Goal: Information Seeking & Learning: Learn about a topic

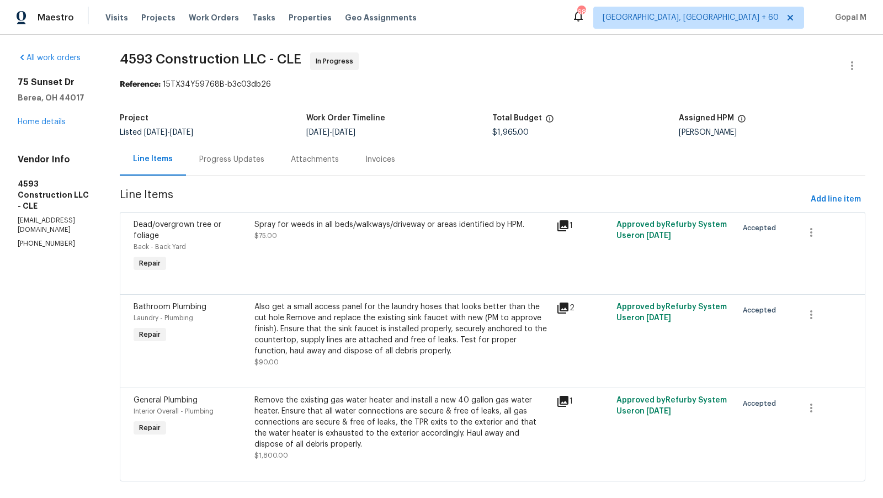
scroll to position [14, 0]
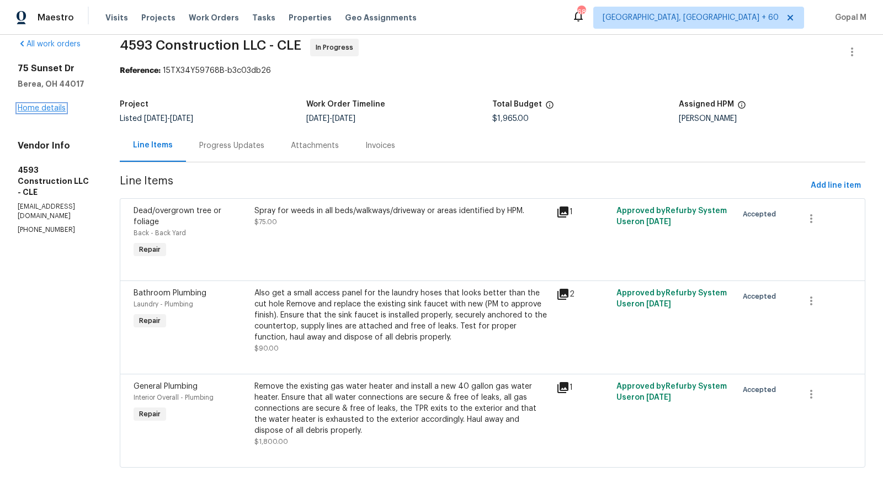
click at [50, 105] on link "Home details" at bounding box center [42, 108] width 48 height 8
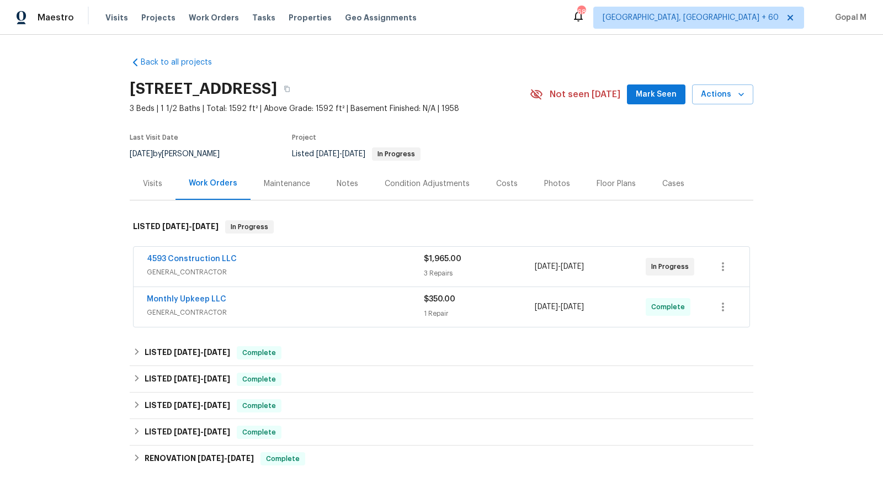
click at [322, 271] on span "GENERAL_CONTRACTOR" at bounding box center [285, 271] width 277 height 11
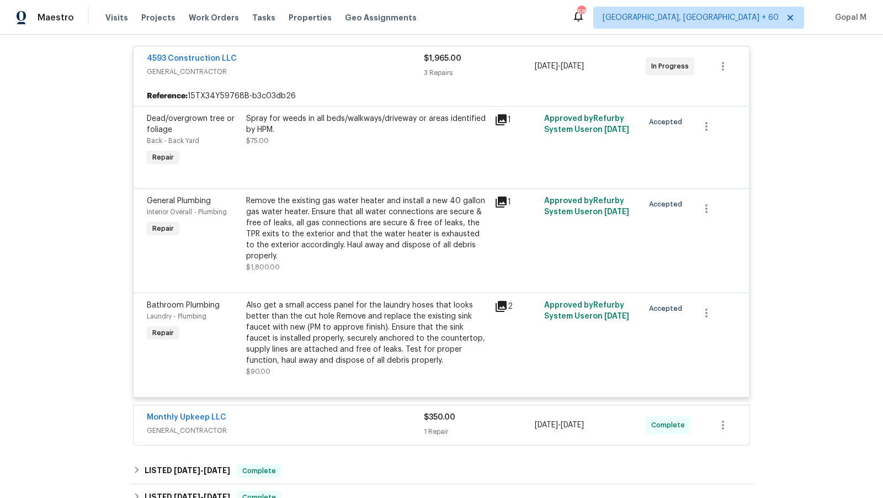
scroll to position [254, 0]
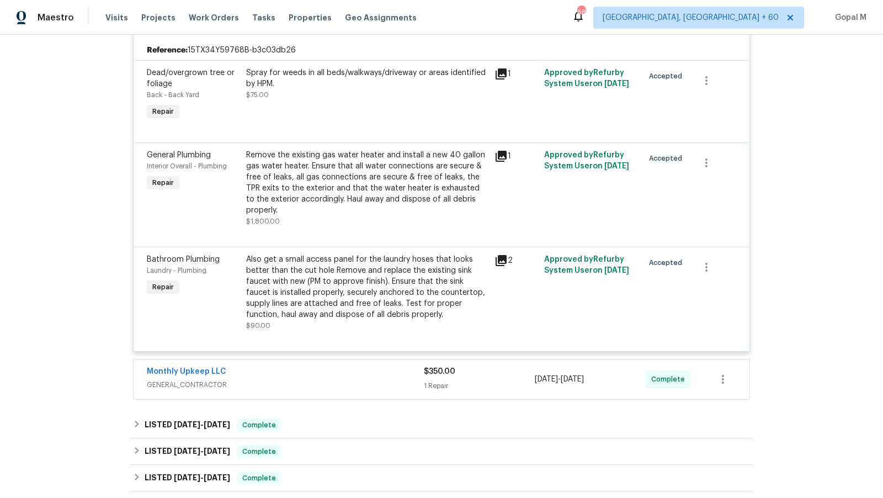
click at [356, 373] on div "Monthly Upkeep LLC" at bounding box center [285, 372] width 277 height 13
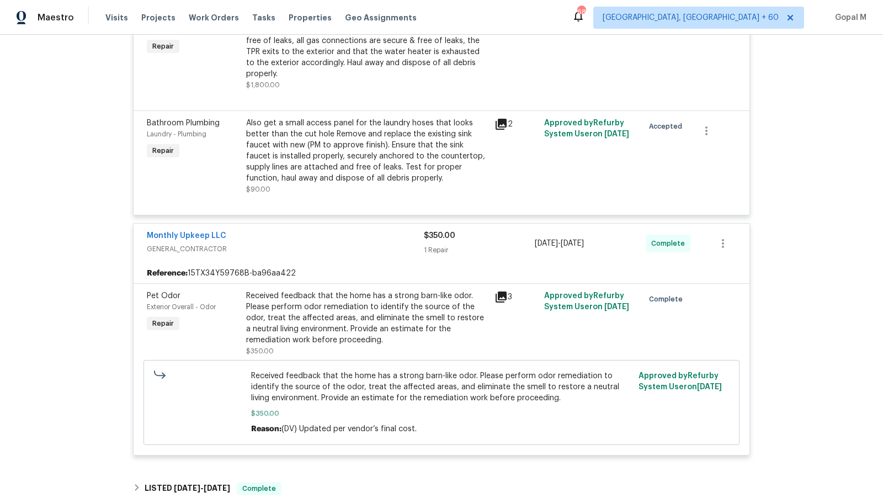
scroll to position [393, 0]
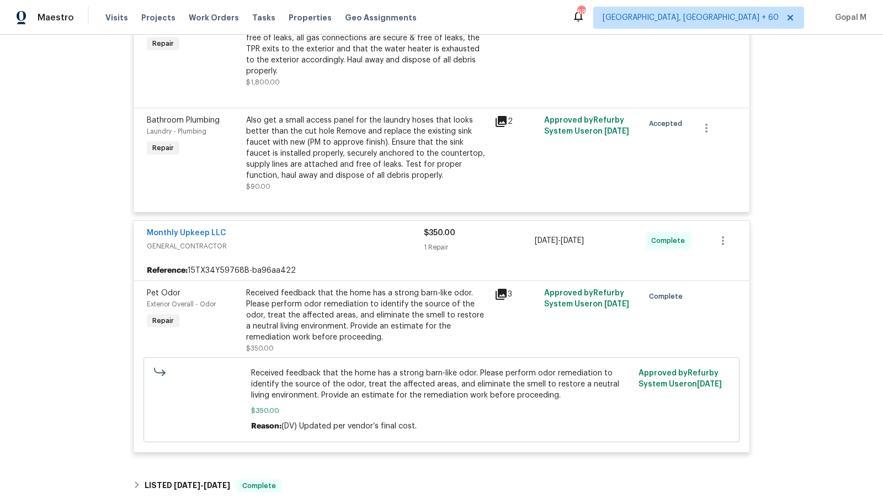
click at [379, 321] on div "Received feedback that the home has a strong barn-like odor. Please perform odo…" at bounding box center [367, 314] width 242 height 55
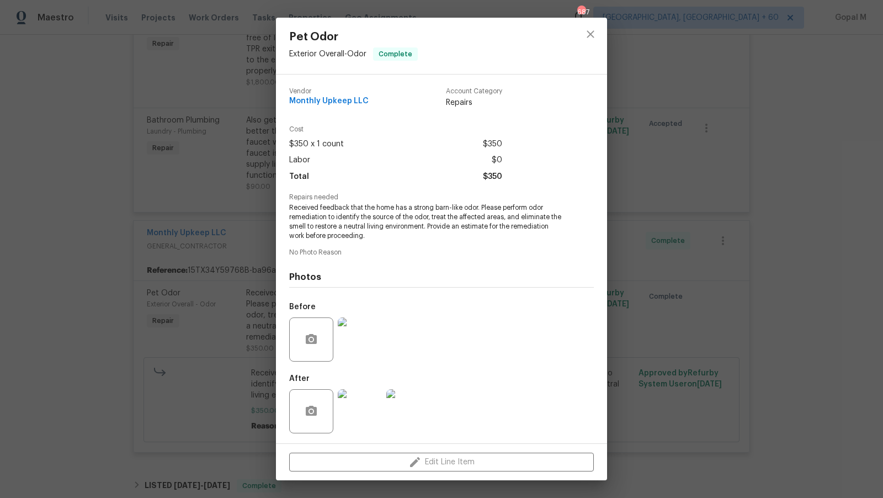
click at [361, 416] on img at bounding box center [360, 411] width 44 height 44
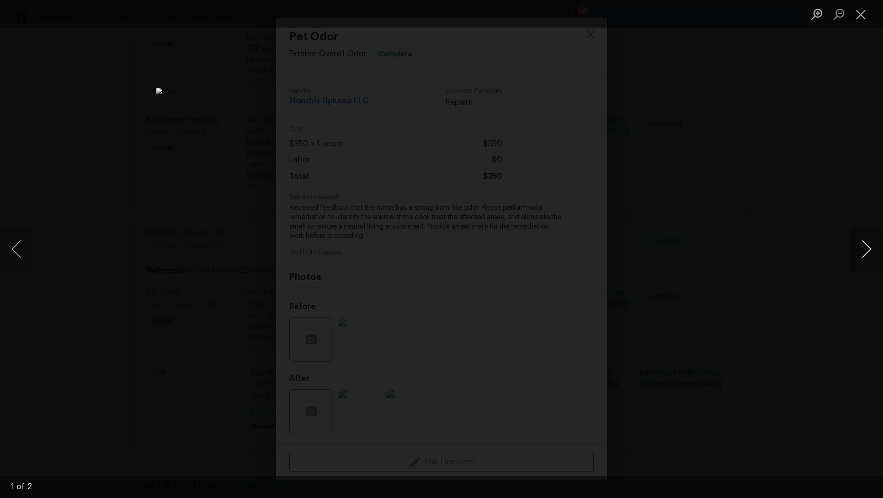
click at [864, 247] on button "Next image" at bounding box center [866, 249] width 33 height 44
click at [868, 249] on button "Next image" at bounding box center [866, 249] width 33 height 44
click at [863, 9] on button "Close lightbox" at bounding box center [861, 13] width 22 height 19
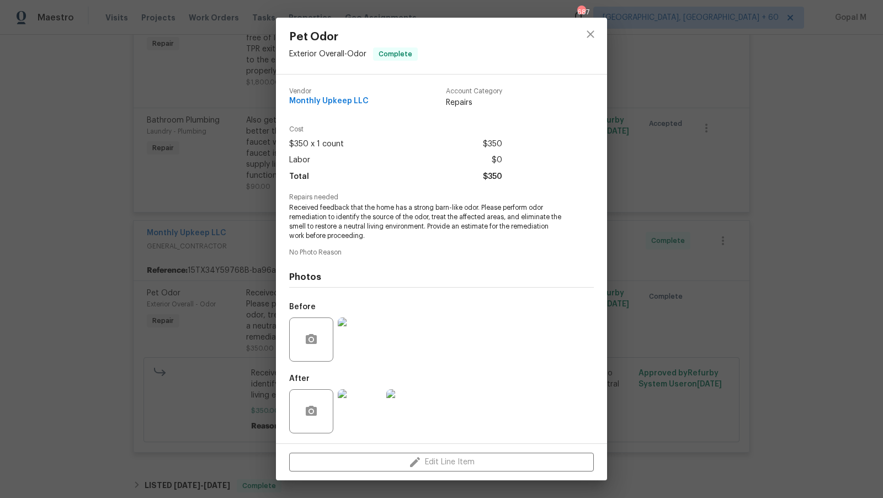
click at [684, 181] on div "Pet Odor Exterior Overall - Odor Complete Vendor Monthly Upkeep LLC Account Cat…" at bounding box center [441, 249] width 883 height 498
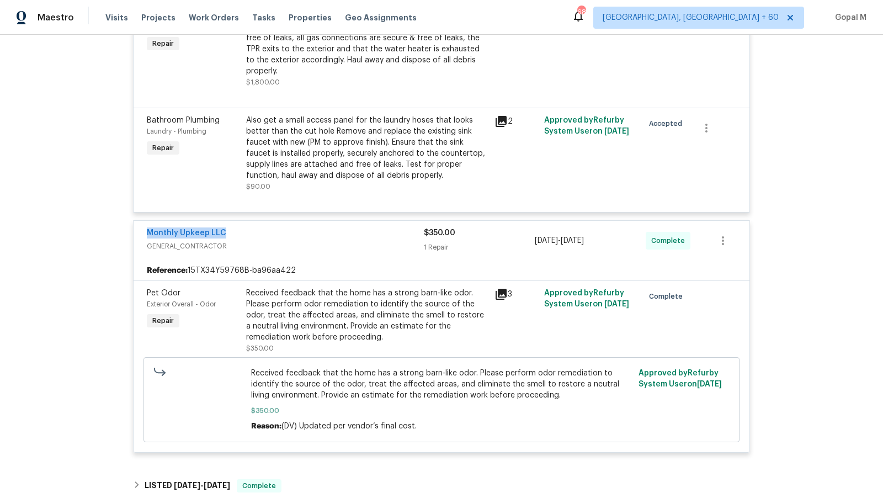
drag, startPoint x: 143, startPoint y: 235, endPoint x: 279, endPoint y: 237, distance: 136.3
click at [279, 237] on div "Monthly Upkeep LLC GENERAL_CONTRACTOR $350.00 1 Repair 9/15/2025 - 9/16/2025 Co…" at bounding box center [441, 241] width 616 height 40
copy link "Monthly Upkeep LLC"
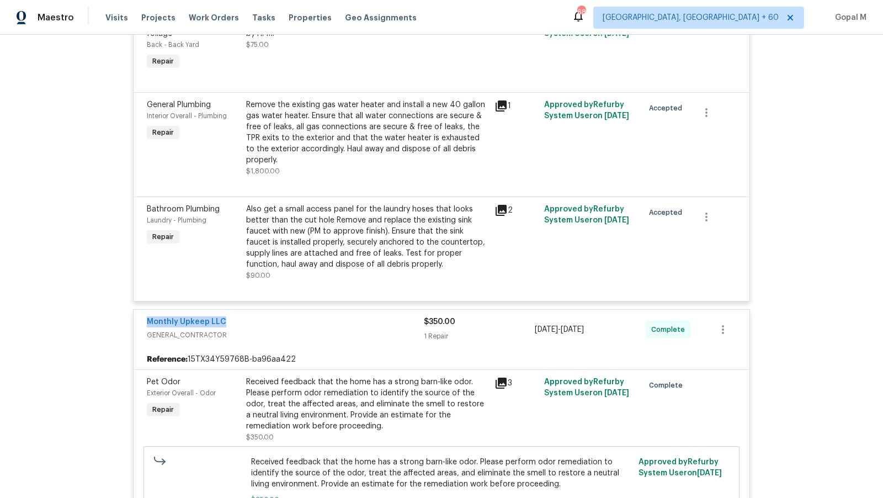
scroll to position [314, 0]
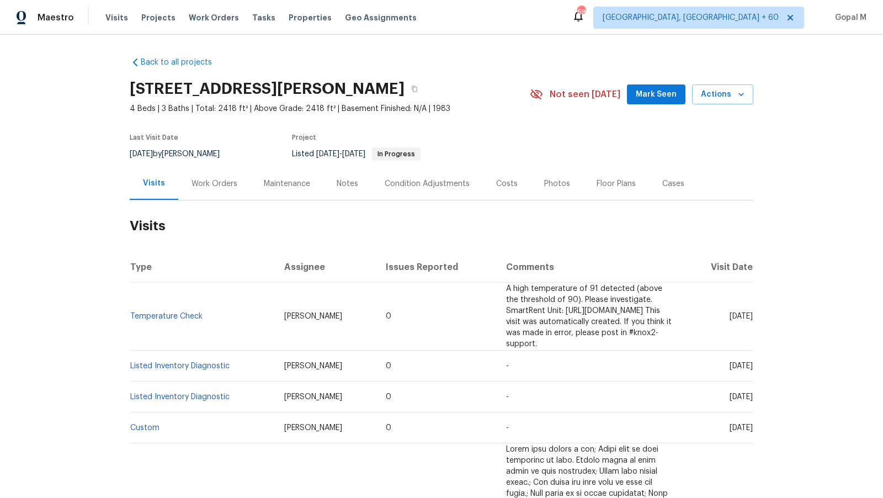
click at [231, 178] on div "Work Orders" at bounding box center [214, 183] width 46 height 11
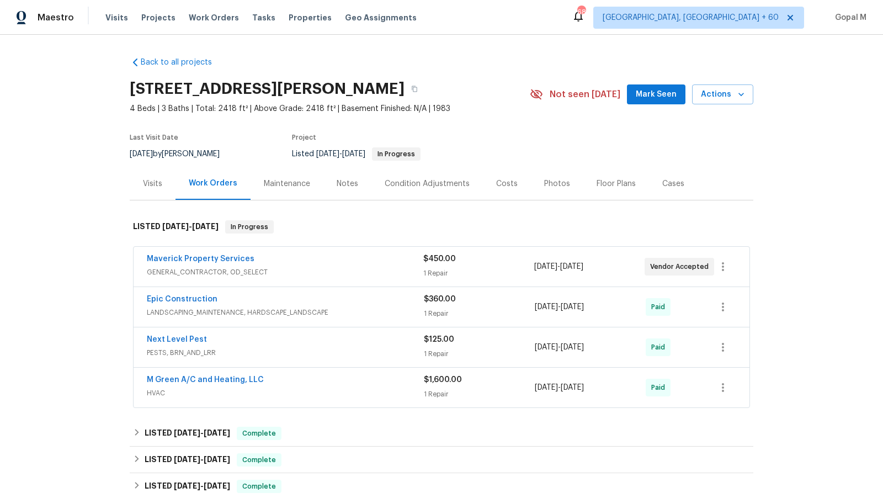
click at [398, 264] on div "Maverick Property Services" at bounding box center [285, 259] width 276 height 13
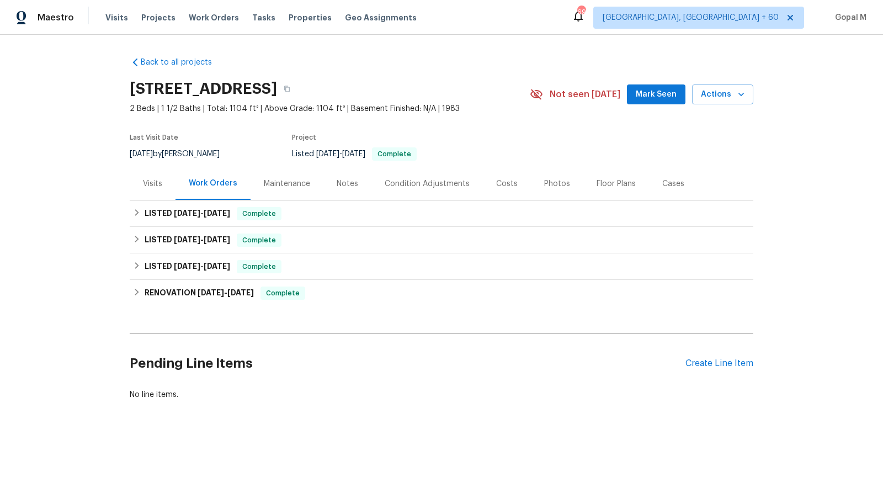
click at [153, 193] on div "Visits" at bounding box center [153, 183] width 46 height 33
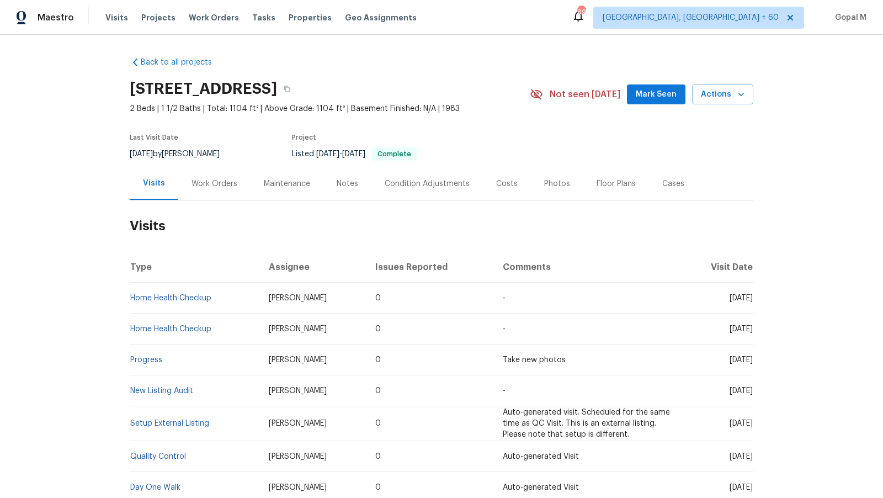
click at [223, 188] on div "Work Orders" at bounding box center [214, 183] width 46 height 11
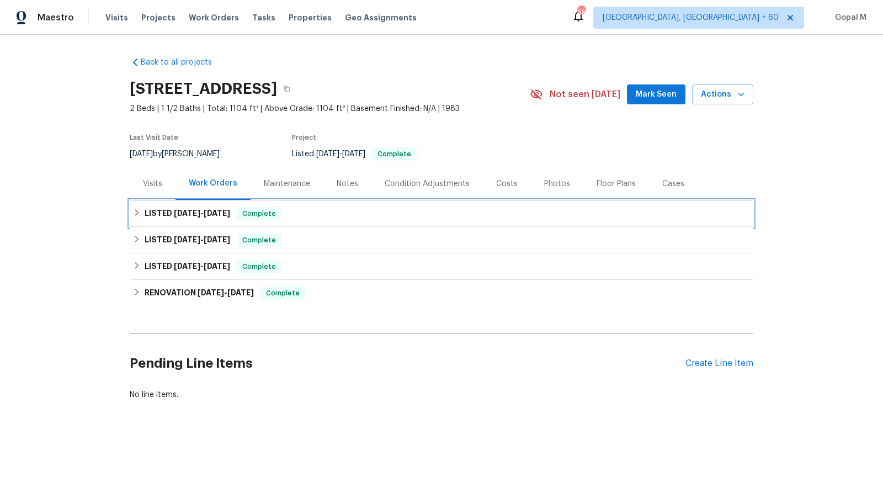
click at [350, 213] on div "LISTED 8/6/25 - 8/13/25 Complete" at bounding box center [441, 213] width 617 height 13
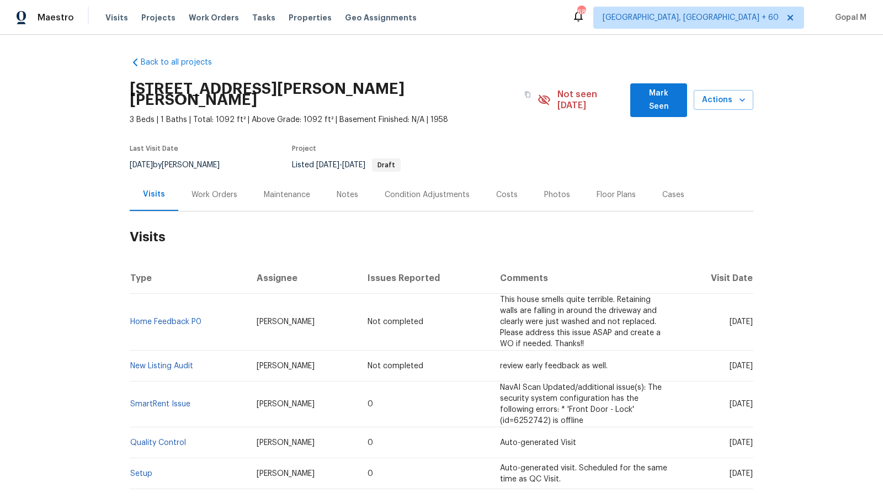
click at [225, 189] on div "Work Orders" at bounding box center [214, 194] width 46 height 11
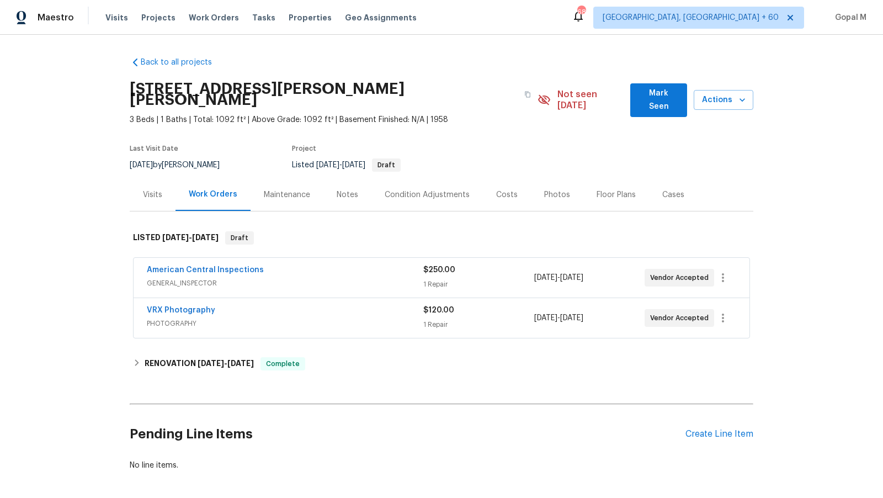
click at [367, 277] on span "GENERAL_INSPECTOR" at bounding box center [285, 282] width 276 height 11
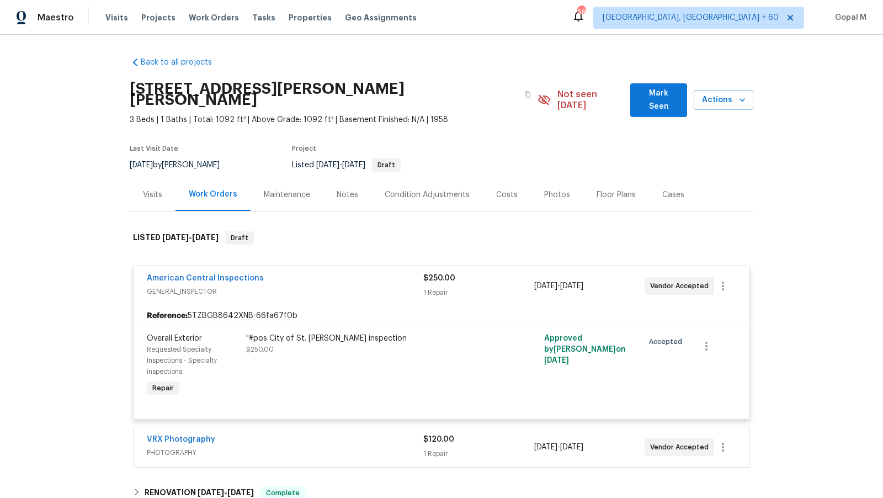
click at [367, 273] on div "American Central Inspections" at bounding box center [285, 279] width 276 height 13
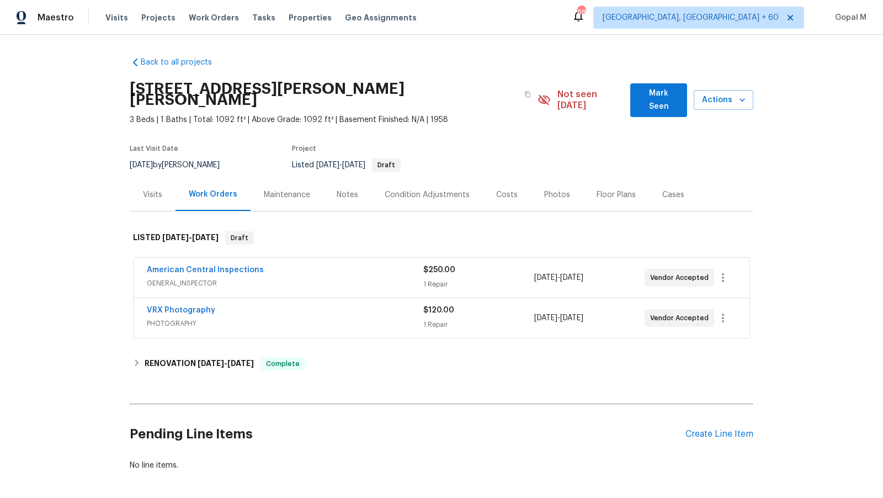
click at [372, 305] on div "VRX Photography" at bounding box center [285, 311] width 276 height 13
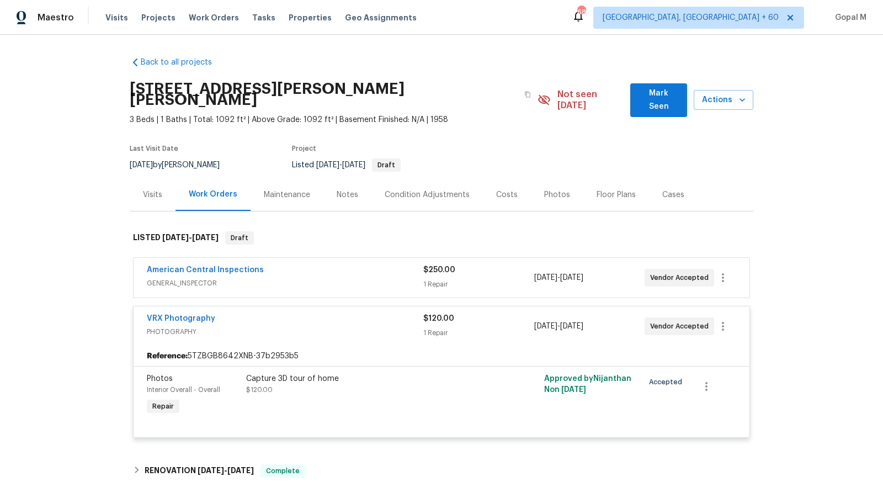
click at [372, 313] on div "VRX Photography" at bounding box center [285, 319] width 276 height 13
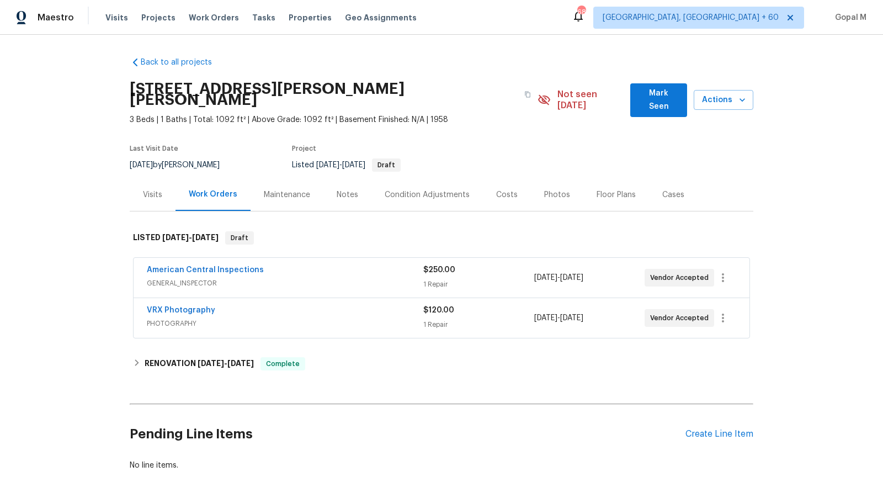
click at [376, 277] on span "GENERAL_INSPECTOR" at bounding box center [285, 282] width 276 height 11
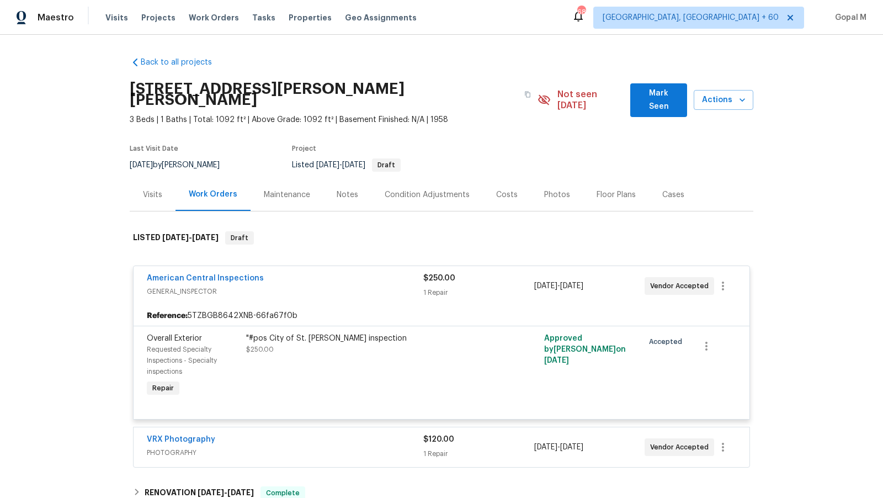
click at [154, 189] on div "Visits" at bounding box center [152, 194] width 19 height 11
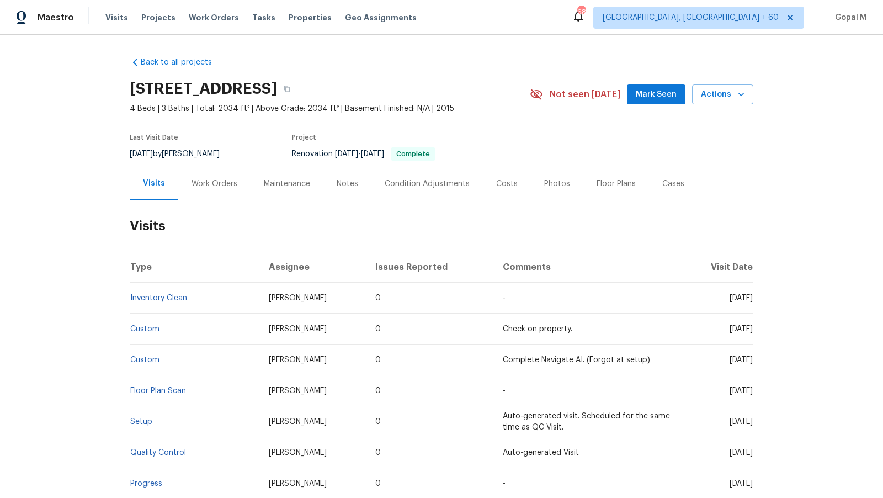
click at [227, 182] on div "Work Orders" at bounding box center [214, 183] width 46 height 11
